Goal: Task Accomplishment & Management: Use online tool/utility

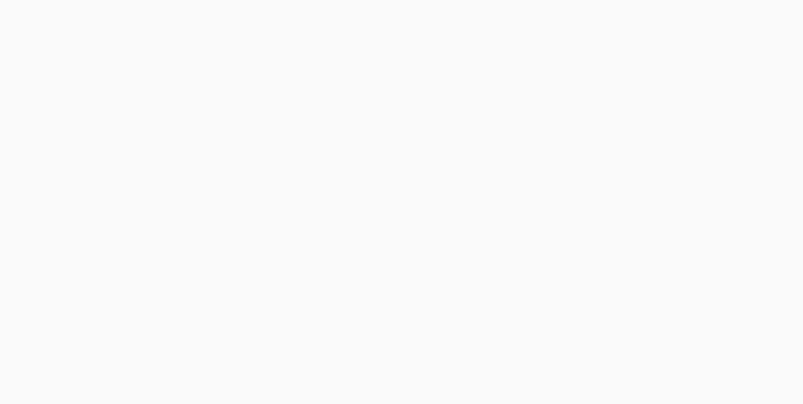
click at [341, 58] on body at bounding box center [401, 202] width 803 height 404
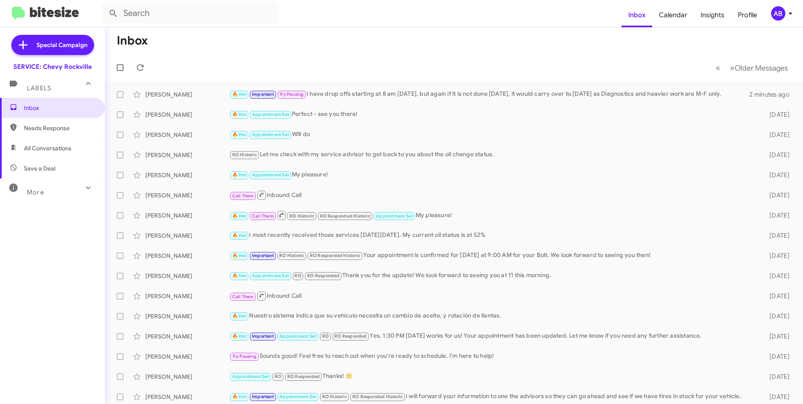
click at [38, 126] on span "Needs Response" at bounding box center [59, 128] width 71 height 8
type input "in:needs-response"
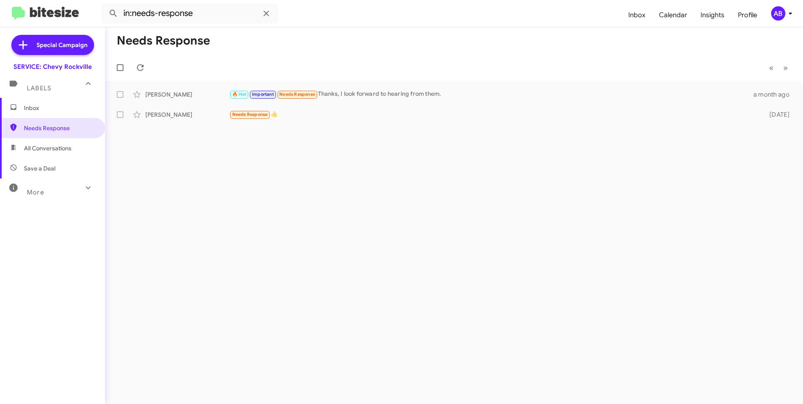
click at [464, 43] on mat-toolbar-row "Needs Response" at bounding box center [454, 40] width 698 height 27
